Goal: Check status: Check status

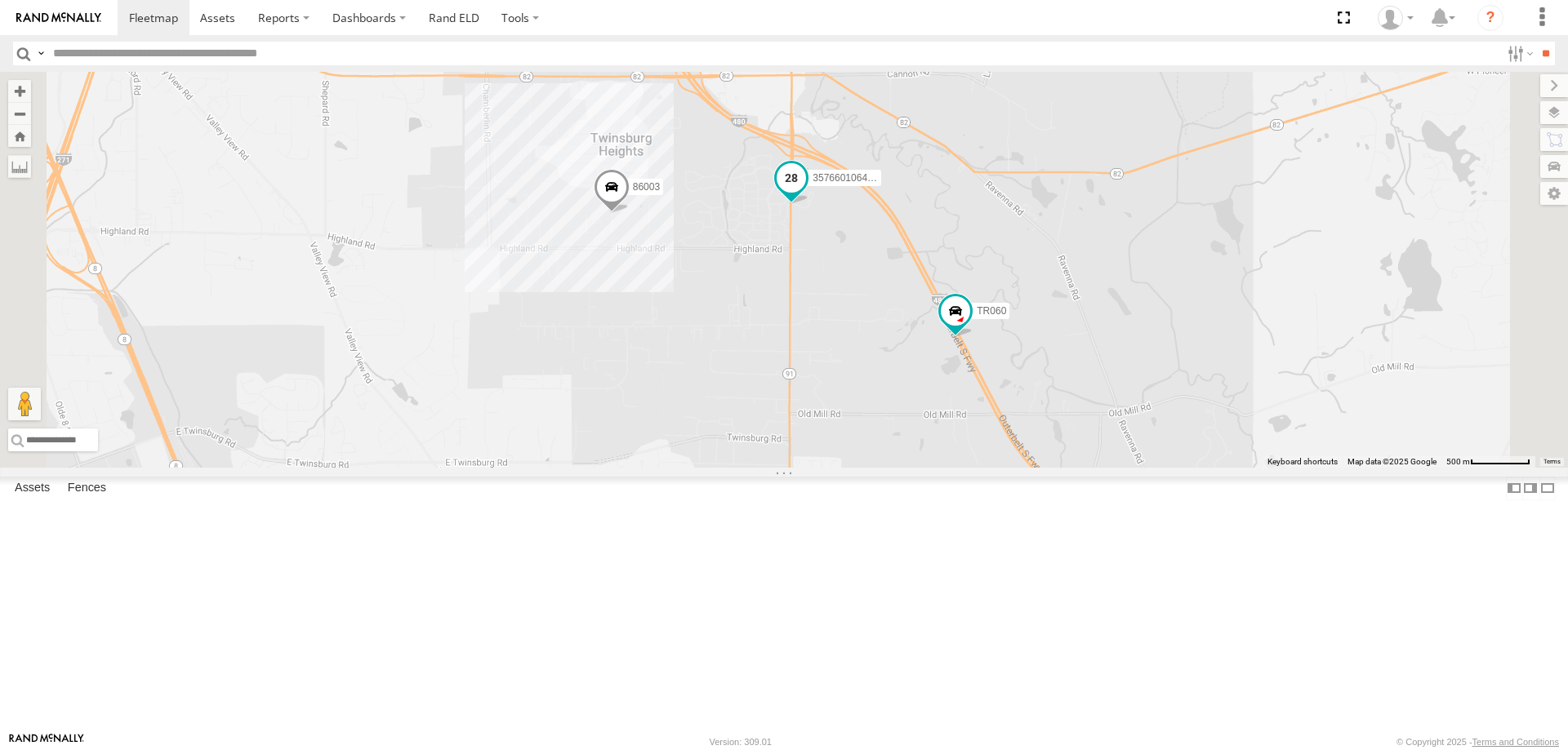
click at [806, 192] on span at bounding box center [791, 177] width 29 height 29
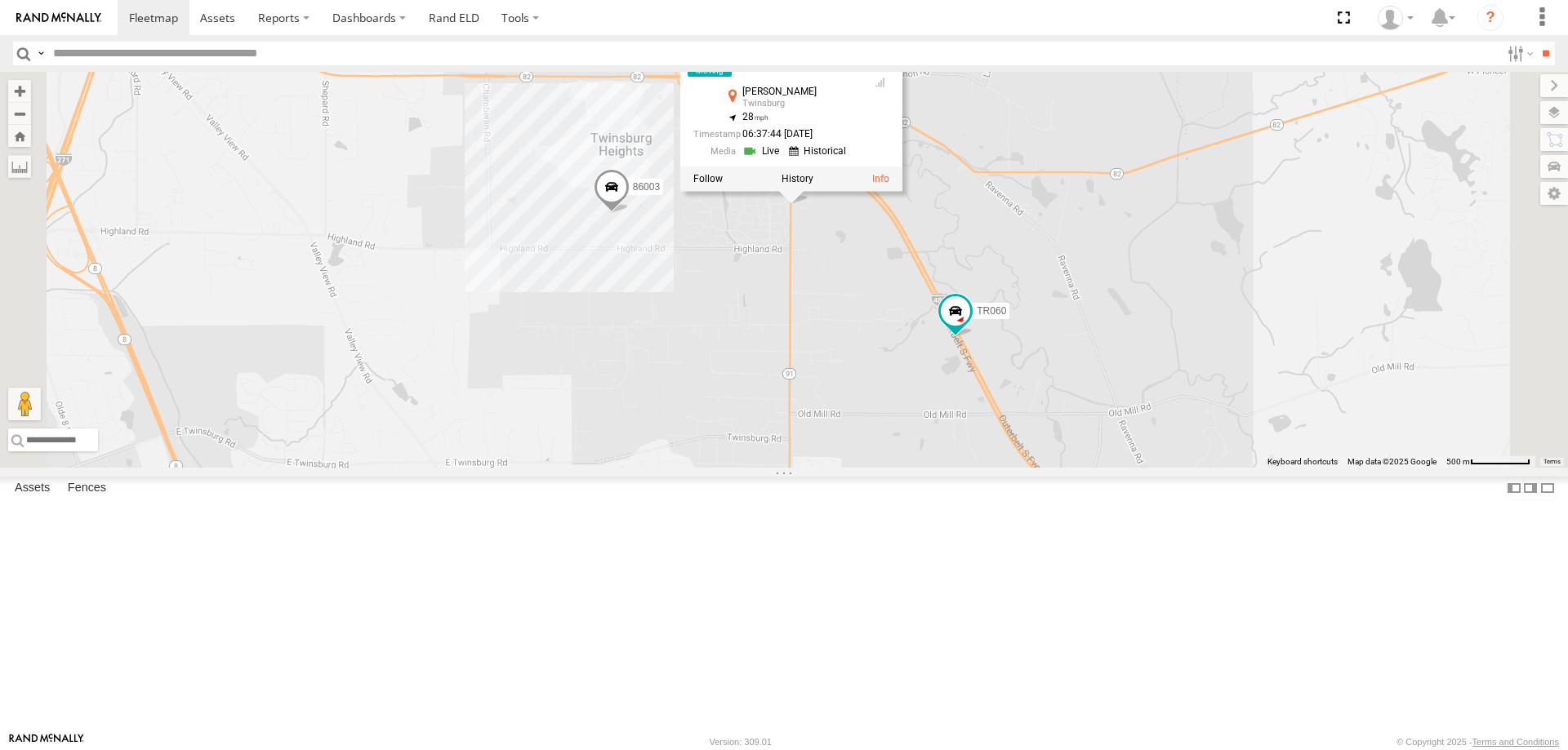
click at [784, 159] on link at bounding box center [763, 151] width 42 height 16
click at [1025, 426] on span at bounding box center [1009, 411] width 29 height 29
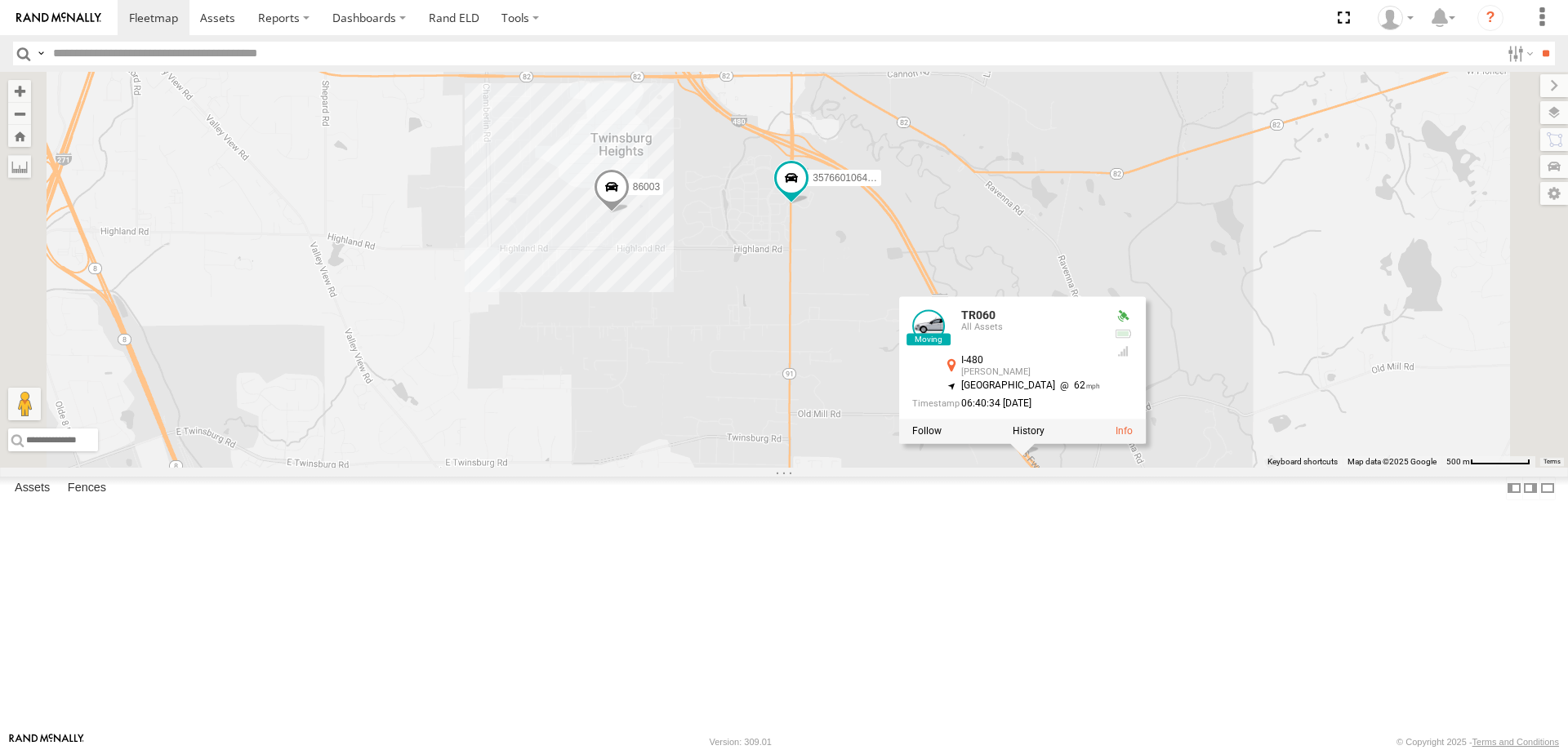
click at [1388, 468] on div "86003 TR060 357660106497597 TR060 All Assets I-480 [PERSON_NAME] 41.2814 , -81.…" at bounding box center [784, 270] width 1568 height 396
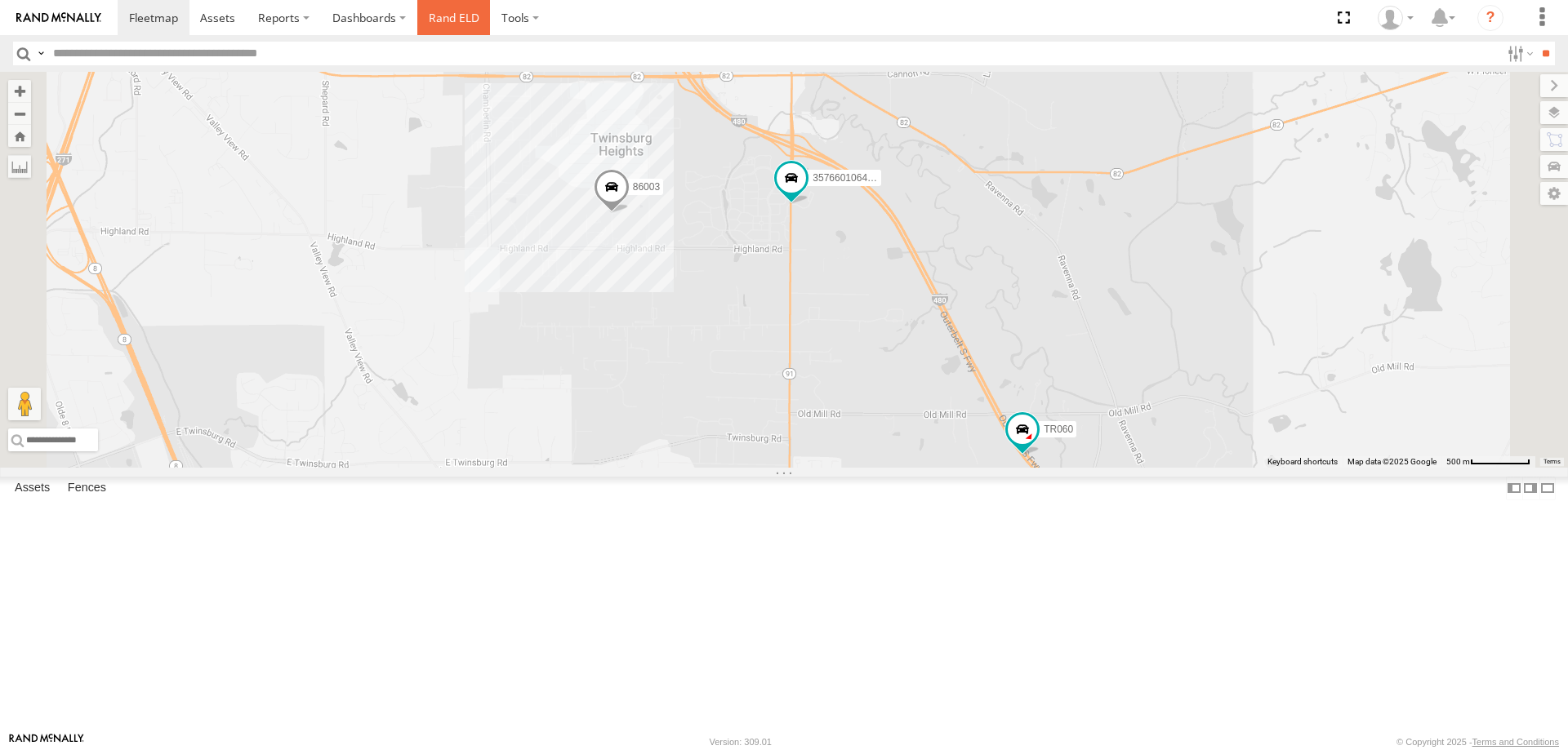
click at [448, 21] on link "Rand ELD" at bounding box center [454, 18] width 73 height 35
